Goal: Find specific page/section: Find specific page/section

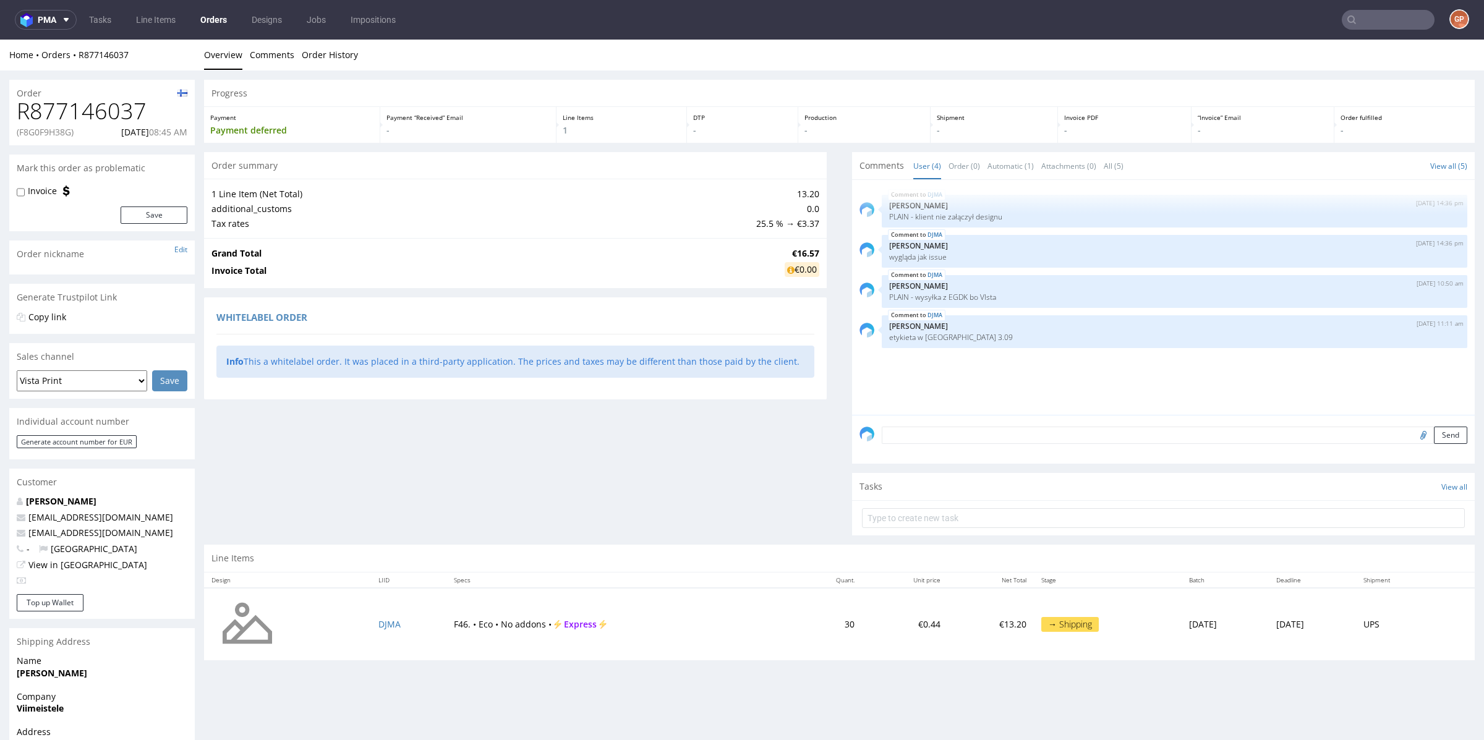
click at [1355, 6] on nav "pma Tasks Line Items Orders Designs Jobs Impositions GP" at bounding box center [742, 20] width 1484 height 40
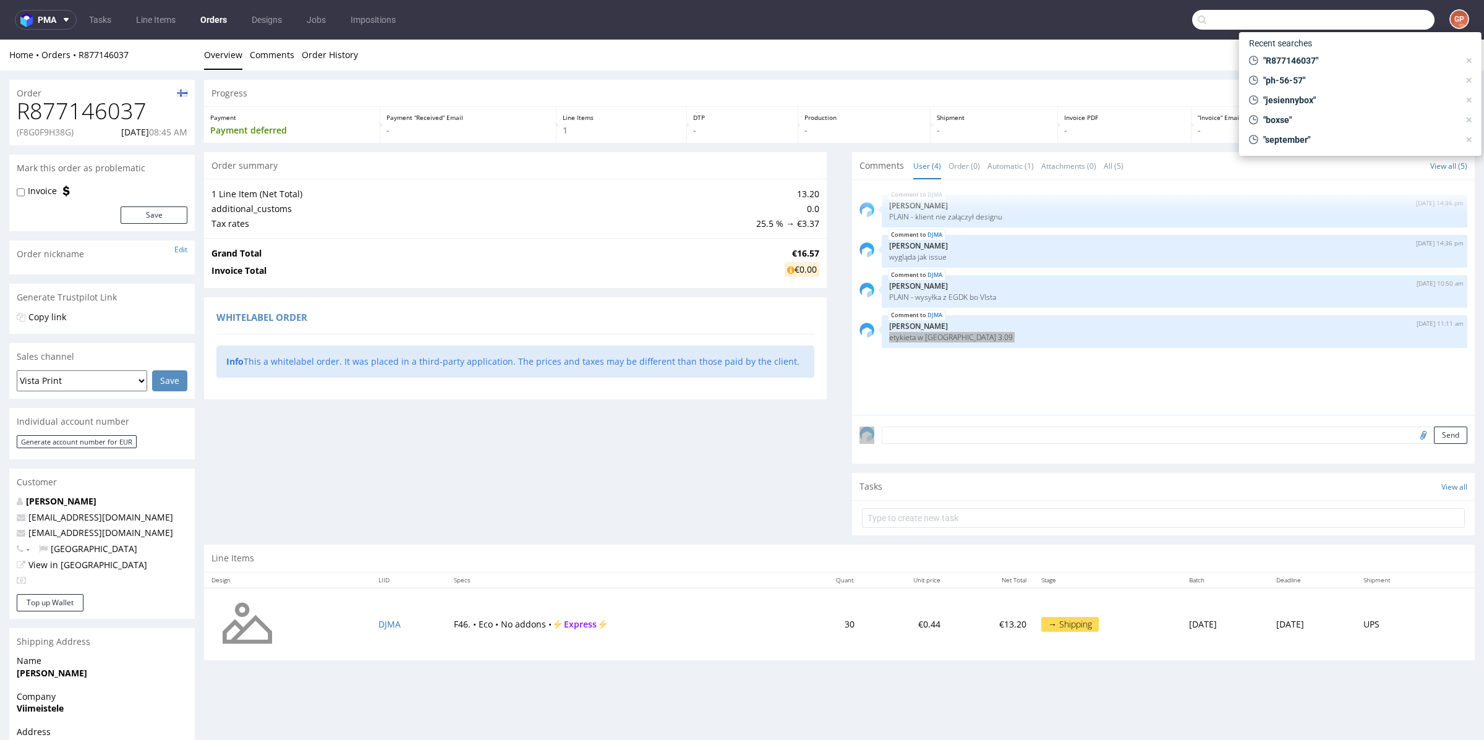
click at [1358, 11] on input "text" at bounding box center [1313, 20] width 242 height 20
paste input "R632534046"
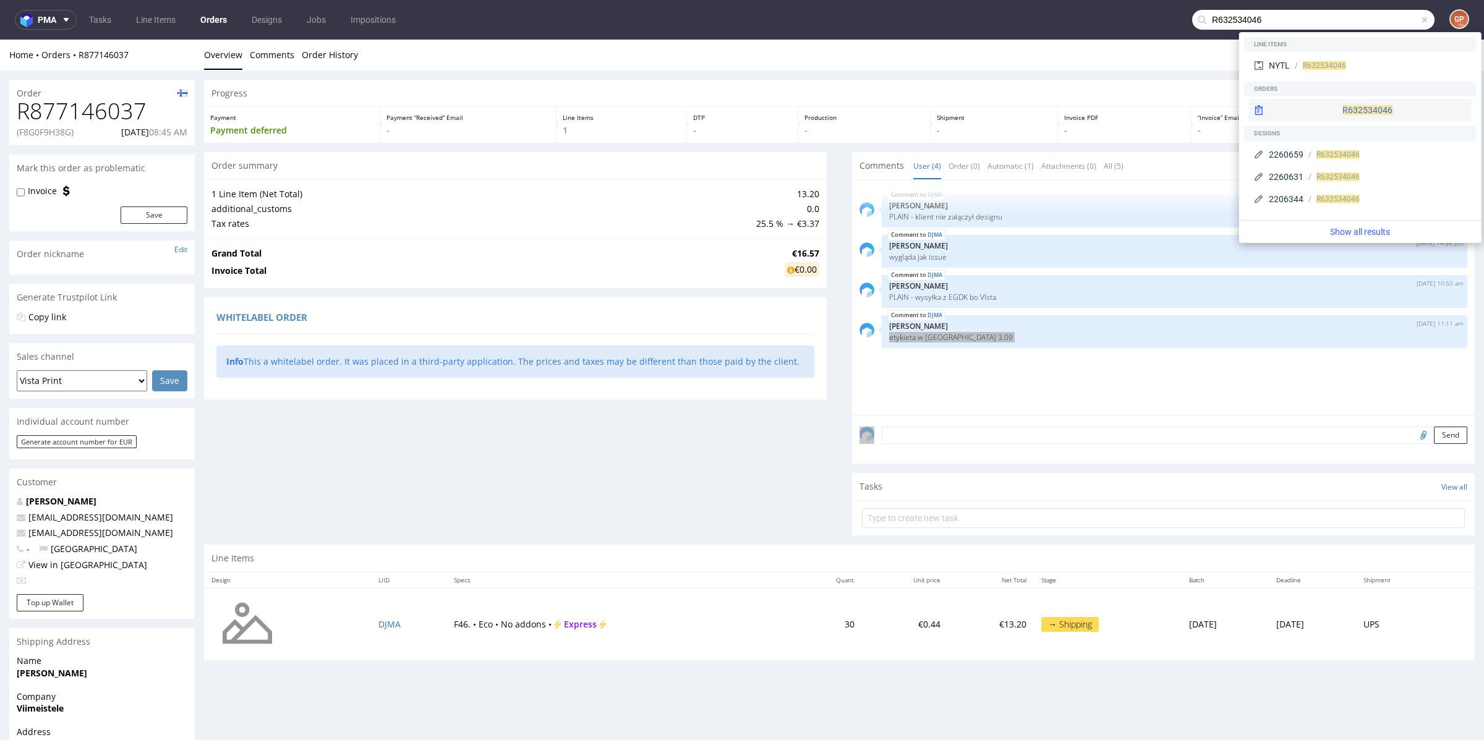
type input "R632534046"
click at [1321, 103] on div "R632534046" at bounding box center [1360, 110] width 223 height 22
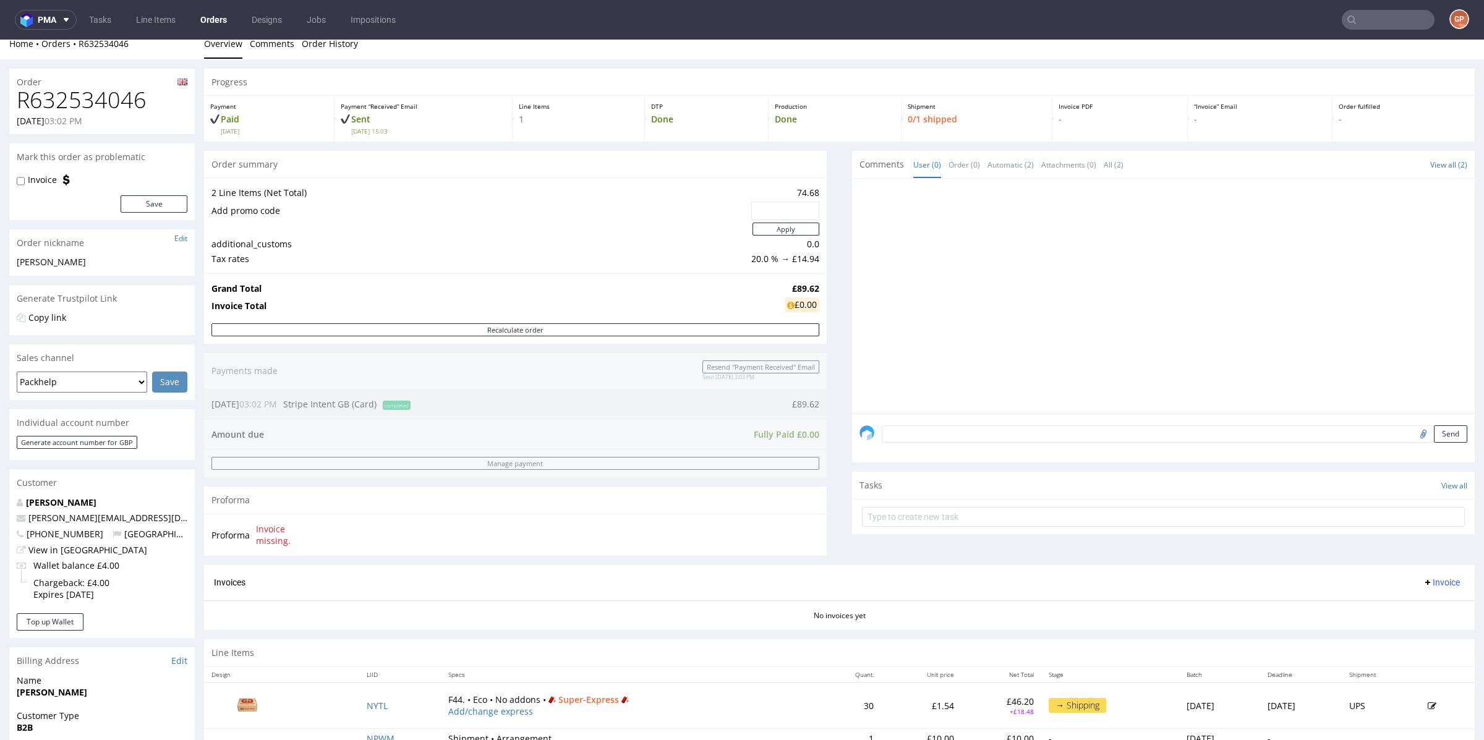
scroll to position [62, 0]
